Goal: Information Seeking & Learning: Learn about a topic

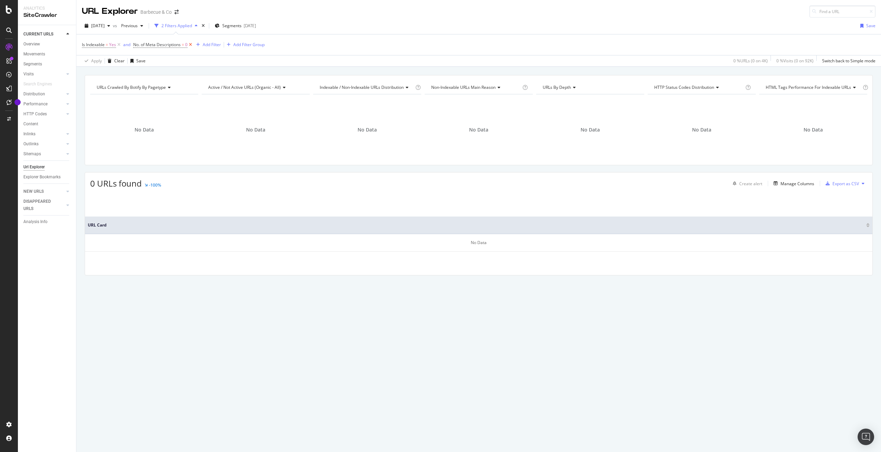
click at [189, 42] on icon at bounding box center [190, 44] width 6 height 7
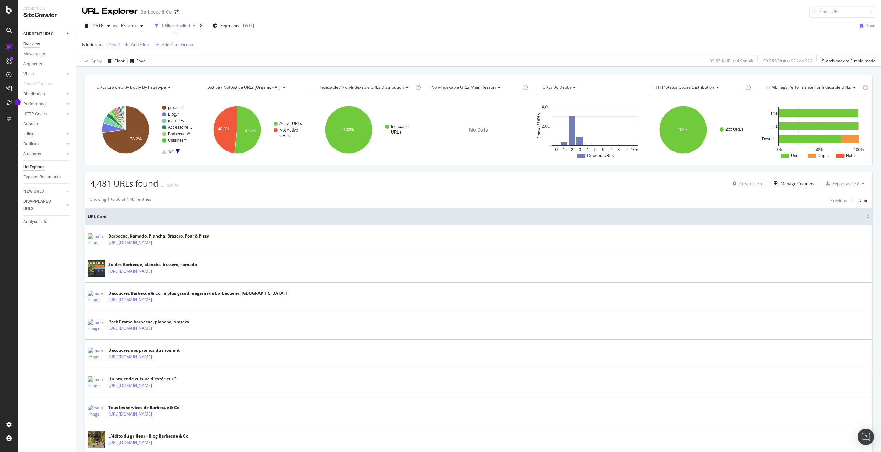
click at [37, 41] on div "Overview" at bounding box center [31, 44] width 17 height 7
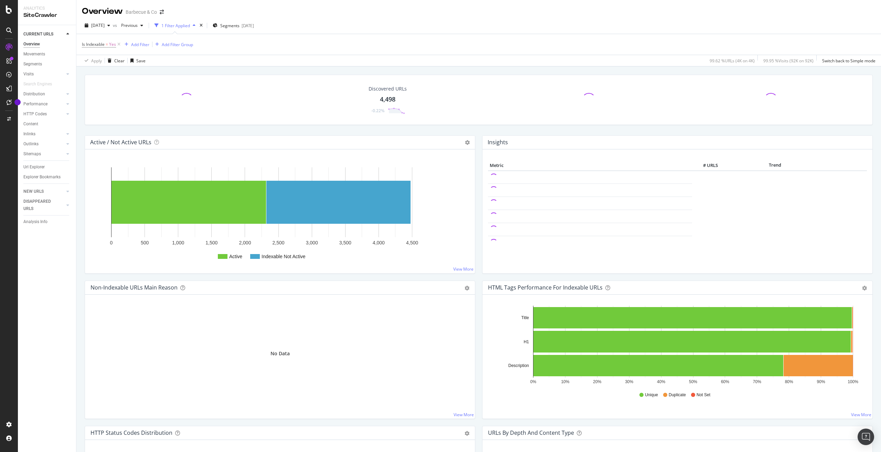
drag, startPoint x: 118, startPoint y: 44, endPoint x: 431, endPoint y: 126, distance: 323.6
click at [118, 44] on icon at bounding box center [119, 44] width 6 height 7
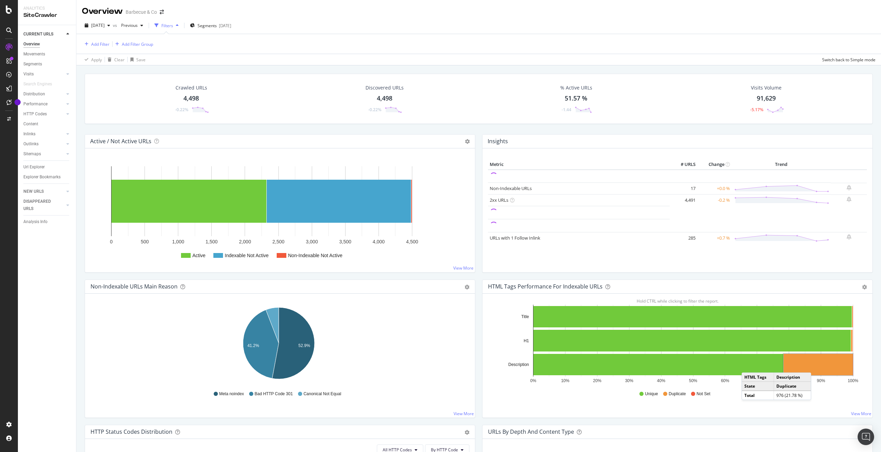
click at [812, 365] on rect "A chart." at bounding box center [817, 364] width 69 height 21
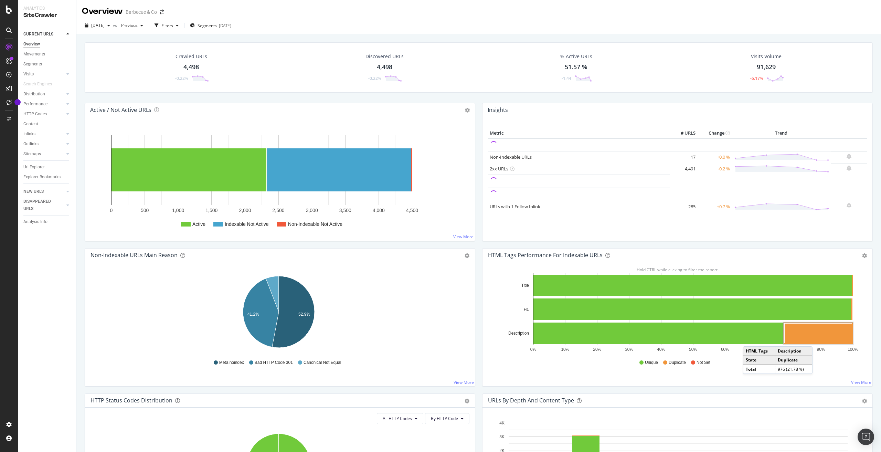
click at [814, 339] on rect "A chart." at bounding box center [817, 333] width 67 height 20
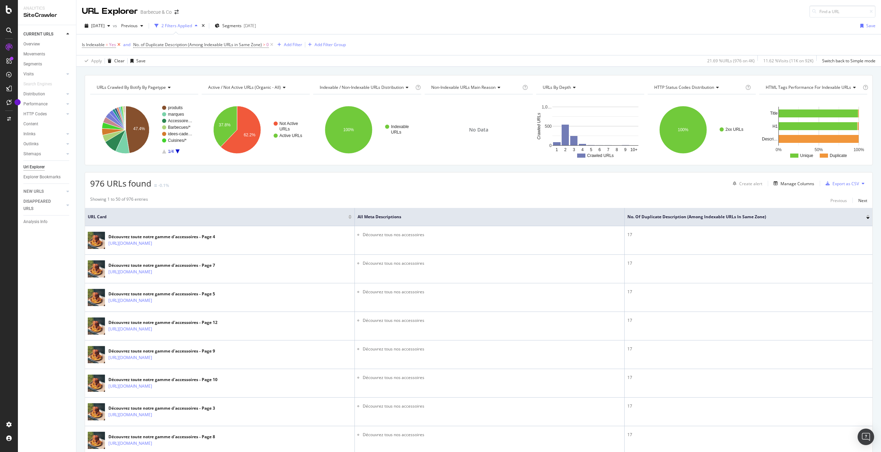
click at [119, 45] on icon at bounding box center [119, 44] width 6 height 7
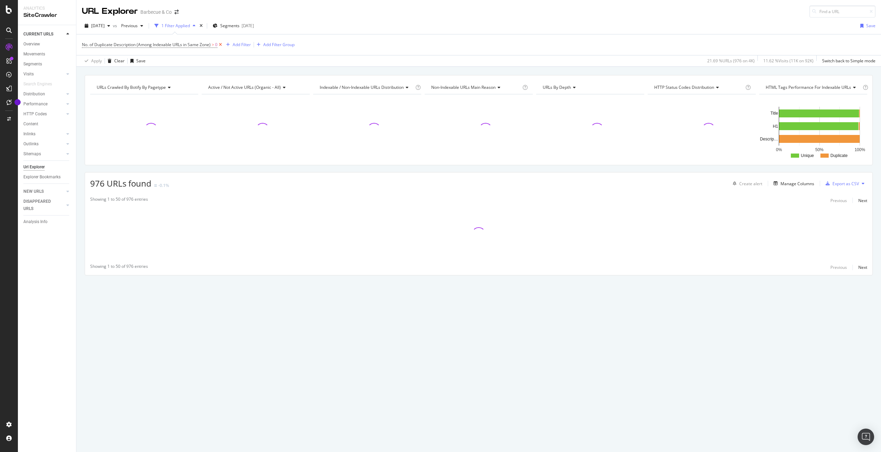
click at [219, 43] on icon at bounding box center [220, 44] width 6 height 7
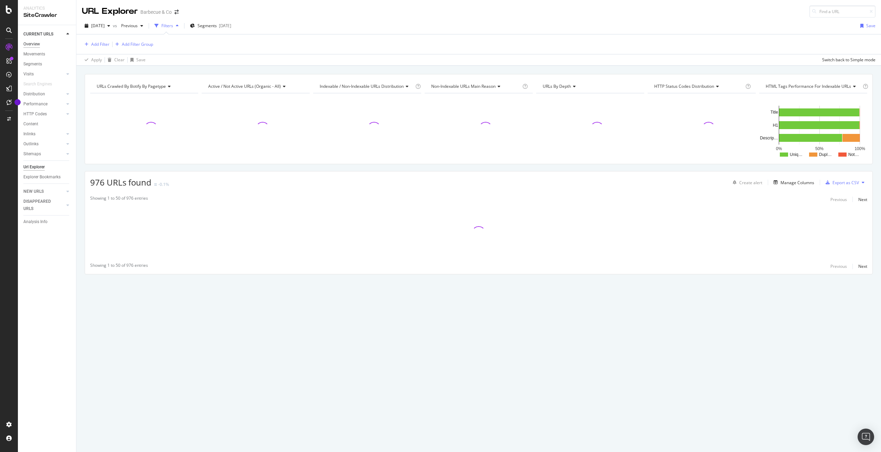
click at [29, 42] on div "Overview" at bounding box center [31, 44] width 17 height 7
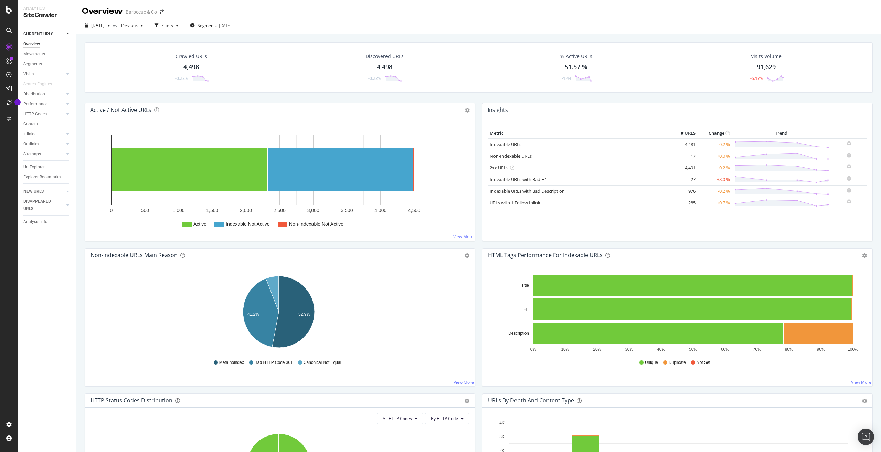
click at [526, 158] on link "Non-Indexable URLs" at bounding box center [510, 156] width 42 height 6
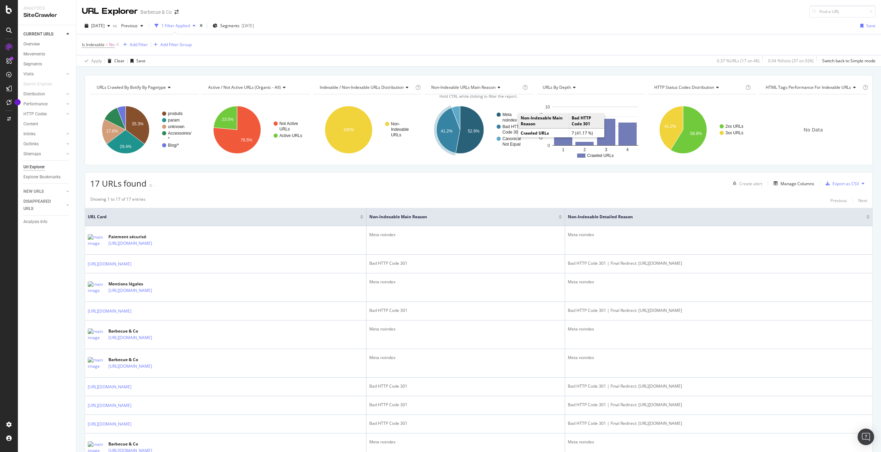
click at [506, 127] on text "Bad HTTP" at bounding box center [511, 126] width 19 height 5
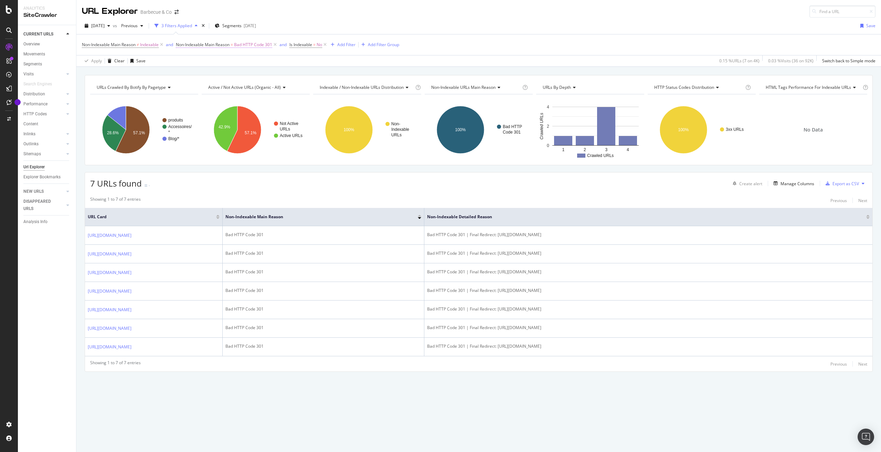
click at [231, 46] on span "Non-Indexable Main Reason = Bad HTTP Code 301" at bounding box center [224, 45] width 96 height 6
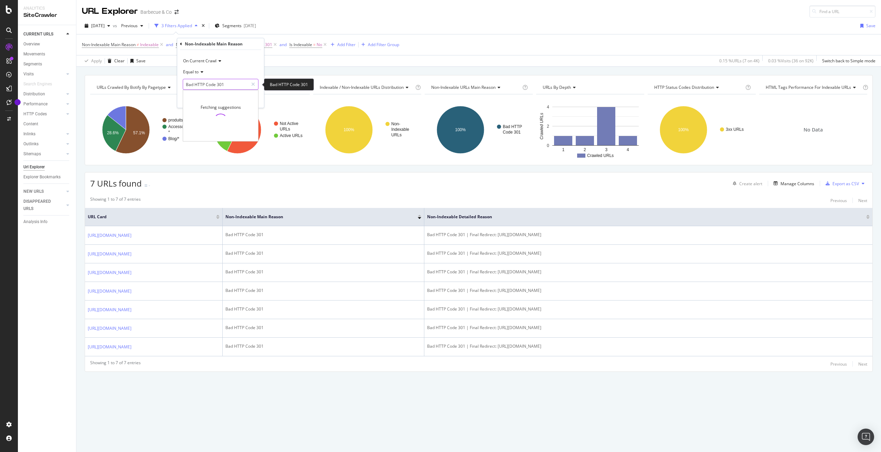
click at [228, 85] on input "Bad HTTP Code 301" at bounding box center [215, 84] width 65 height 11
click at [323, 66] on div "Apply Clear Save 0.15 % URLs ( 7 on 4K ) 0.03 % Visits ( 36 on 92K ) Switch bac…" at bounding box center [478, 60] width 804 height 11
